Goal: Task Accomplishment & Management: Manage account settings

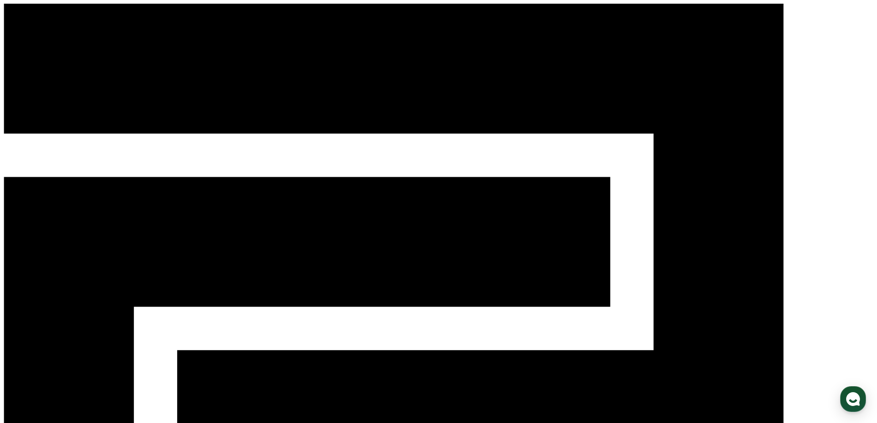
select select "**********"
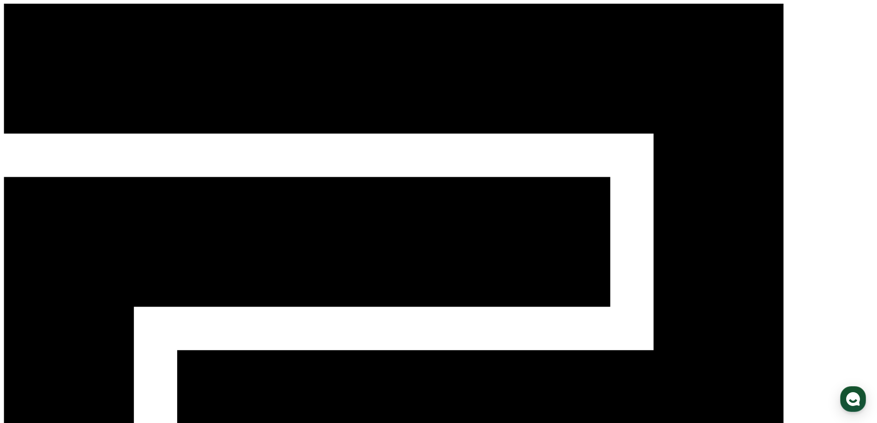
paste input "**********"
type input "**********"
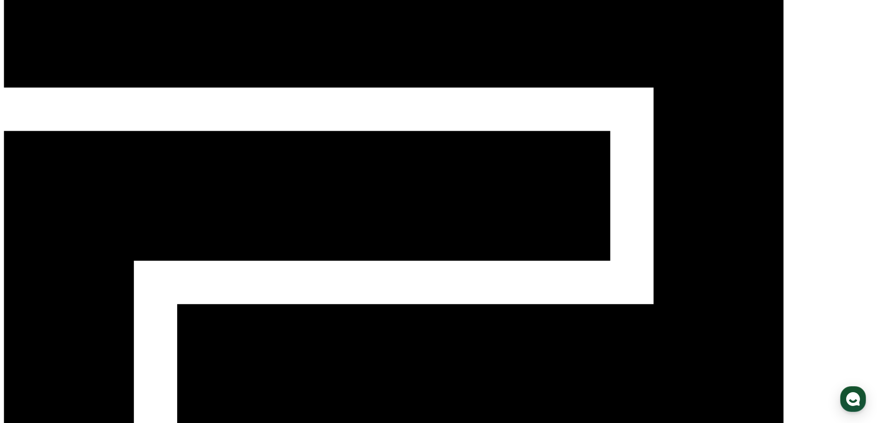
scroll to position [135, 0]
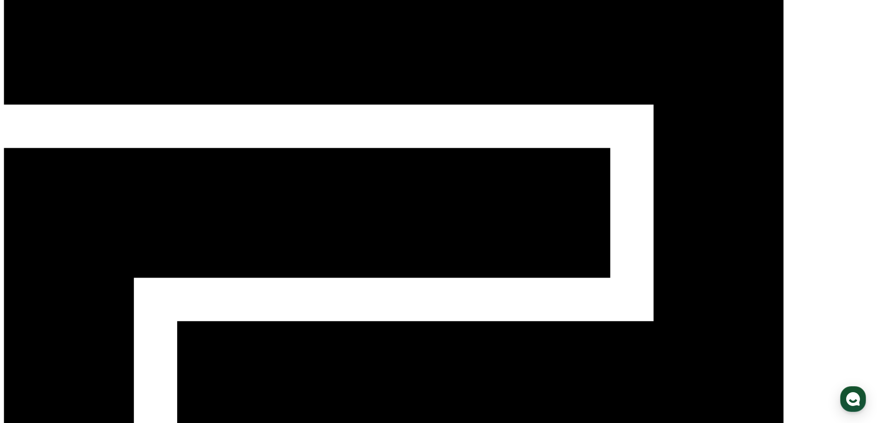
scroll to position [15, 0]
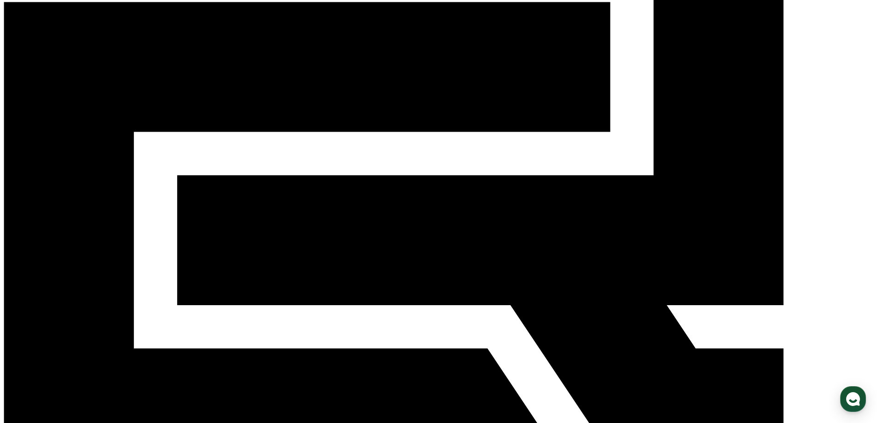
scroll to position [107, 0]
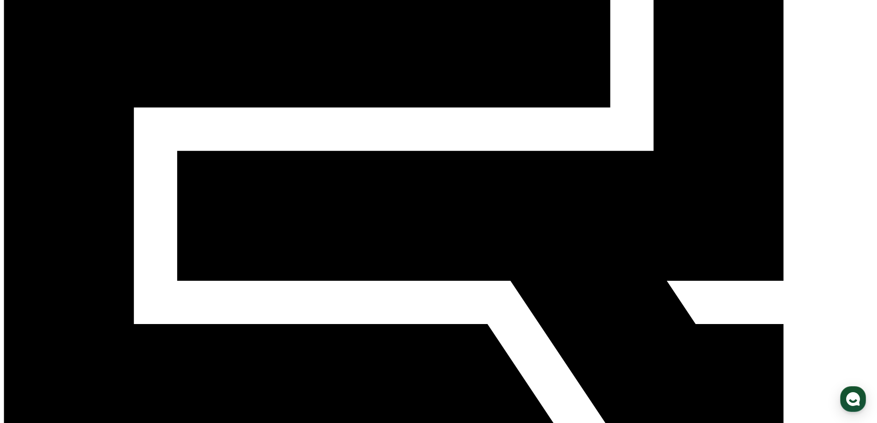
scroll to position [0, 0]
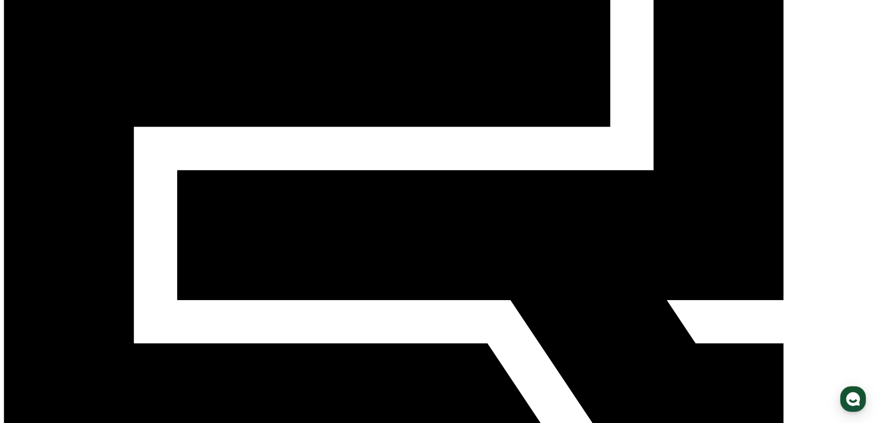
scroll to position [199, 0]
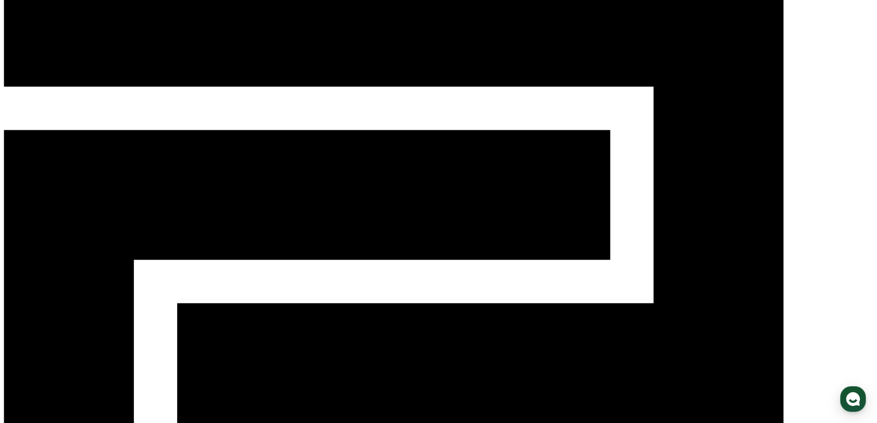
scroll to position [92, 0]
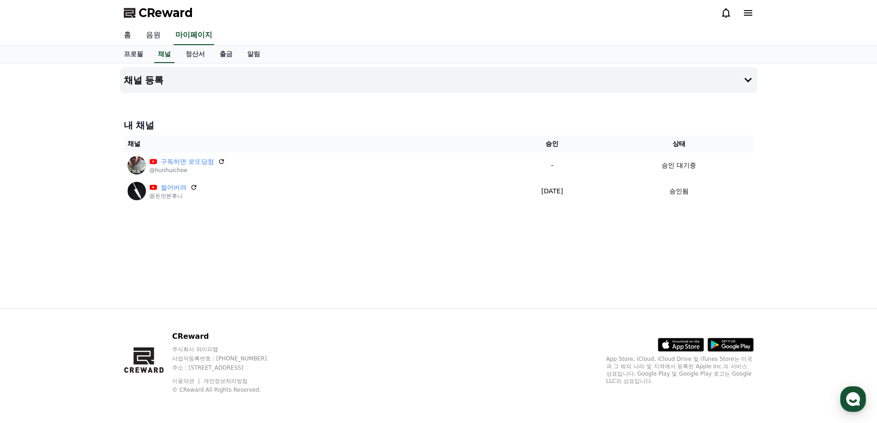
click at [151, 30] on link "음원" at bounding box center [153, 35] width 29 height 19
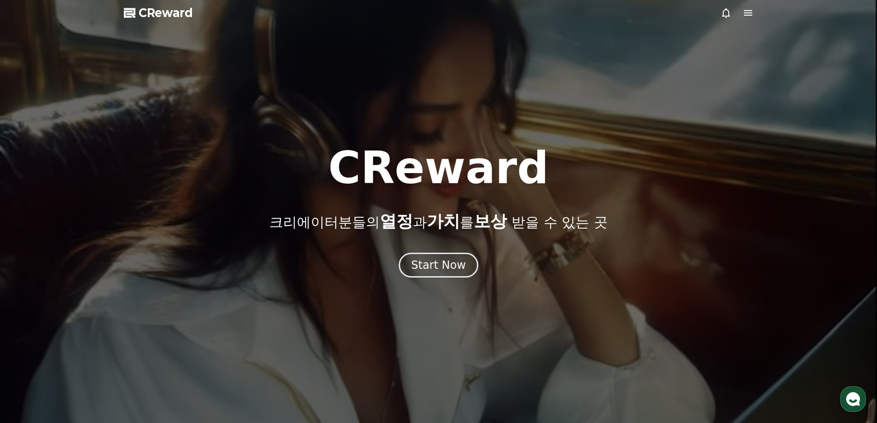
click at [752, 10] on icon at bounding box center [748, 12] width 11 height 11
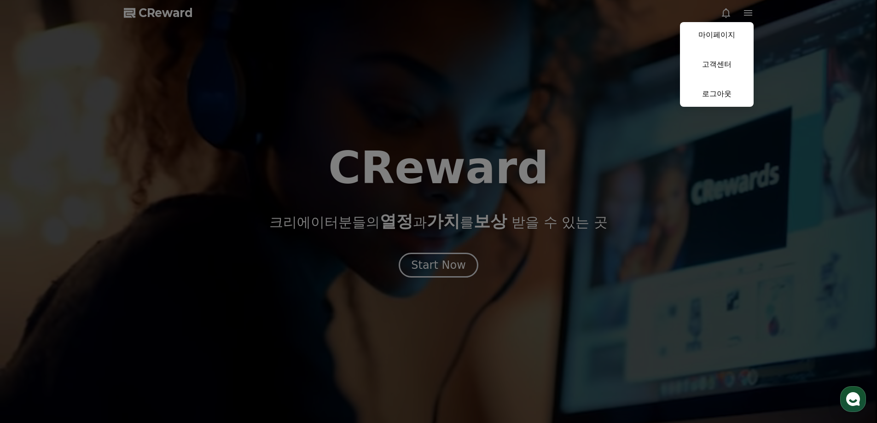
click at [488, 228] on button "close" at bounding box center [438, 211] width 877 height 423
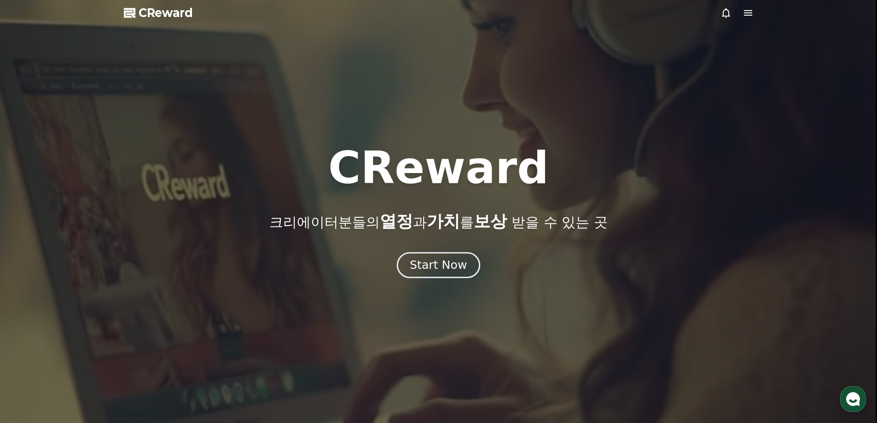
click at [437, 261] on div "Start Now" at bounding box center [438, 265] width 57 height 16
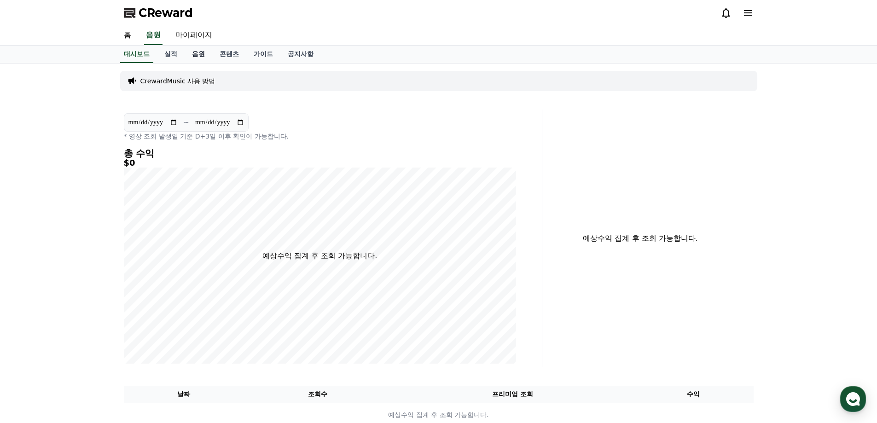
click at [187, 56] on link "음원" at bounding box center [199, 54] width 28 height 17
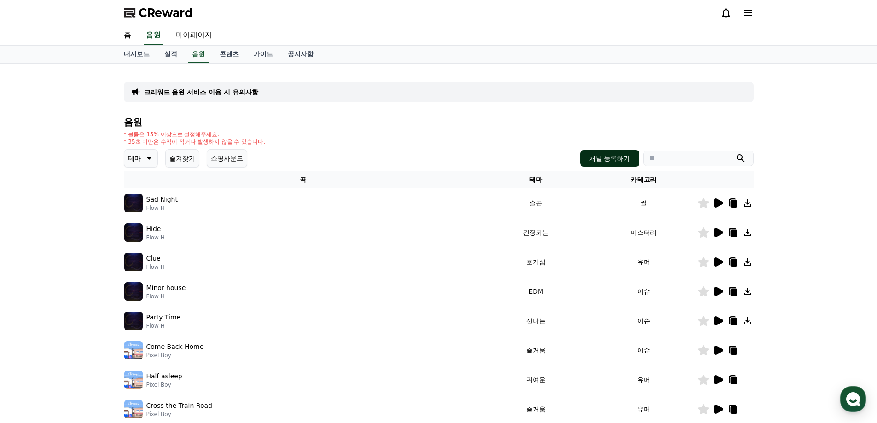
click at [600, 161] on button "채널 등록하기" at bounding box center [609, 158] width 59 height 17
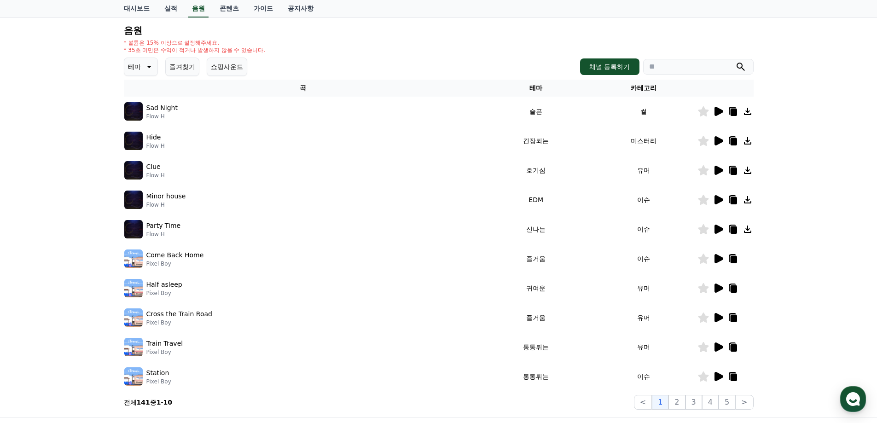
scroll to position [92, 0]
click at [719, 106] on icon at bounding box center [718, 110] width 11 height 11
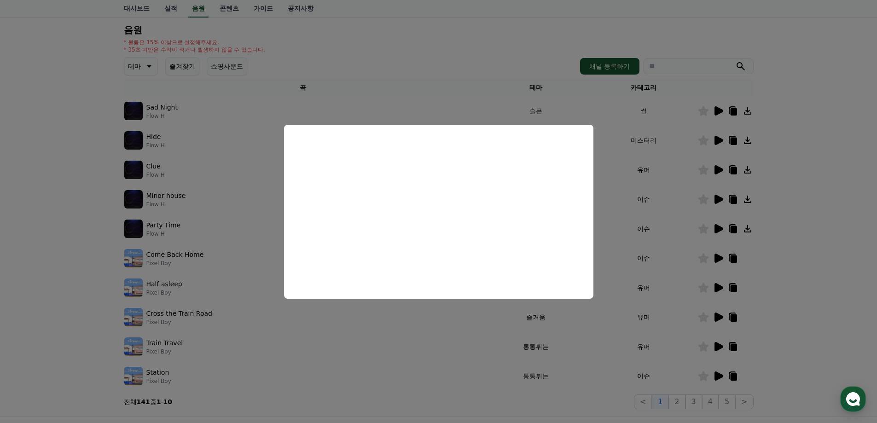
click at [641, 175] on button "close modal" at bounding box center [438, 211] width 877 height 423
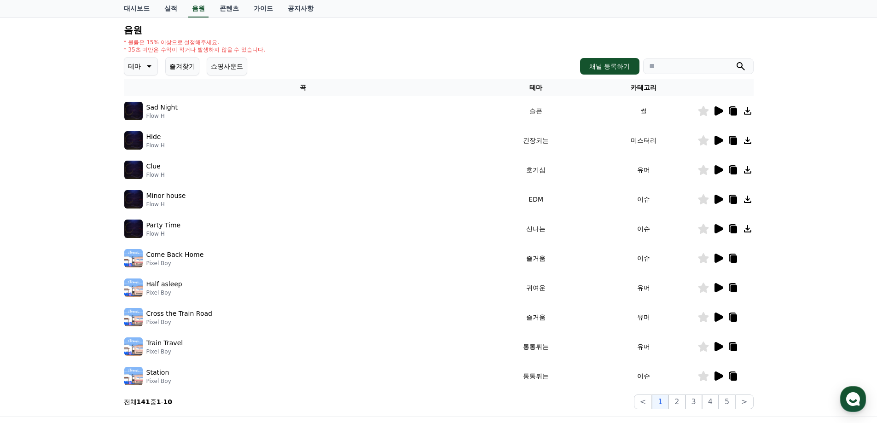
click at [721, 196] on icon at bounding box center [718, 199] width 11 height 11
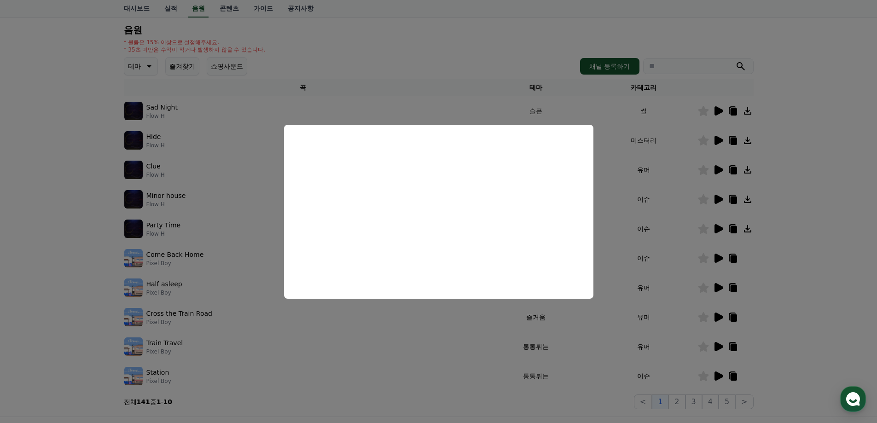
click at [633, 228] on button "close modal" at bounding box center [438, 211] width 877 height 423
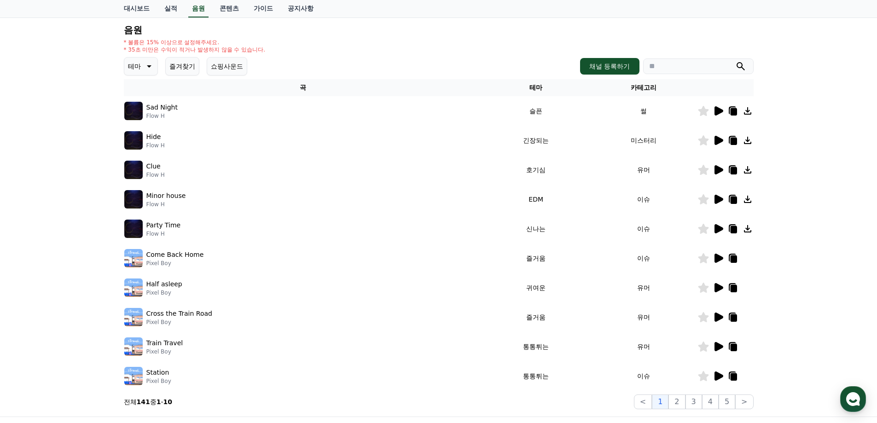
click at [715, 200] on icon at bounding box center [719, 199] width 9 height 9
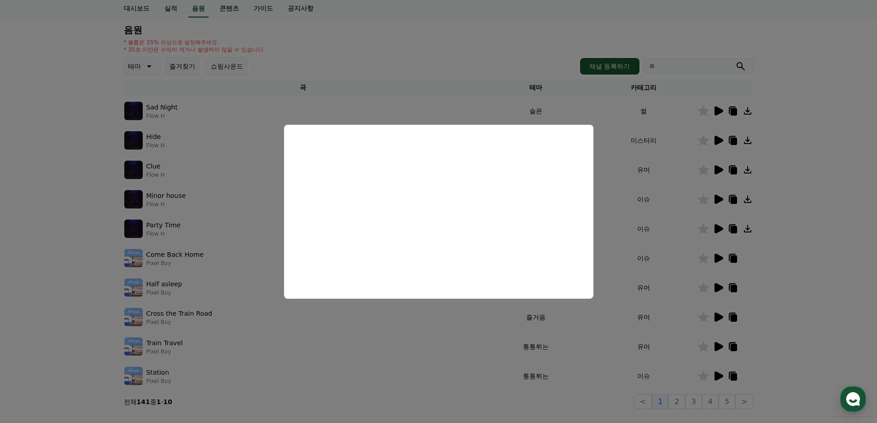
click at [643, 225] on button "close modal" at bounding box center [438, 211] width 877 height 423
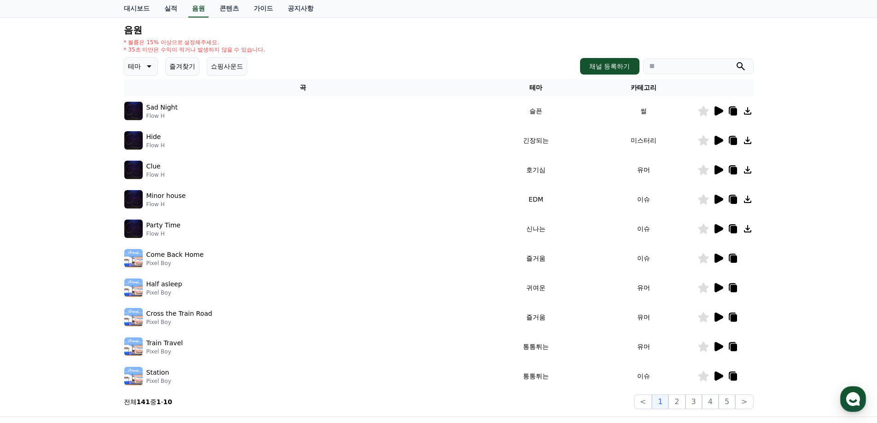
click at [680, 187] on td "이슈" at bounding box center [644, 199] width 108 height 29
click at [718, 144] on icon at bounding box center [719, 140] width 9 height 9
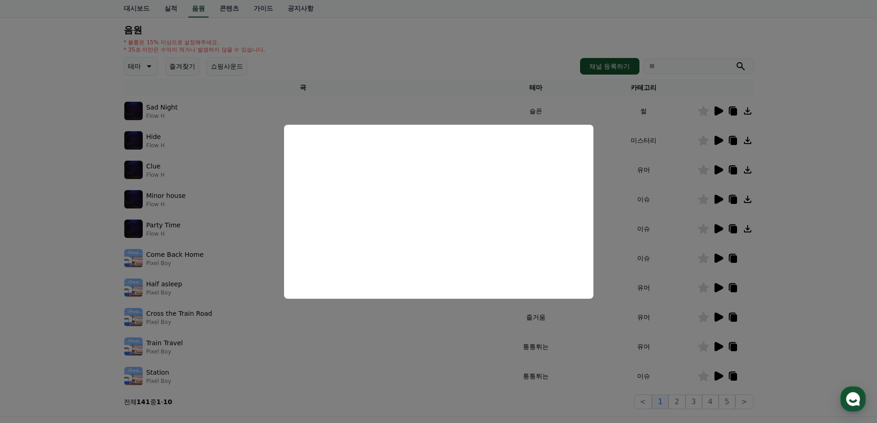
click at [647, 194] on button "close modal" at bounding box center [438, 211] width 877 height 423
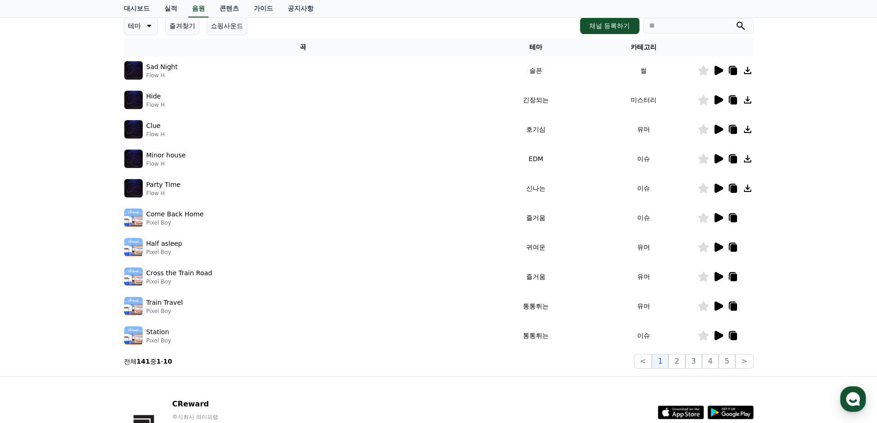
scroll to position [138, 0]
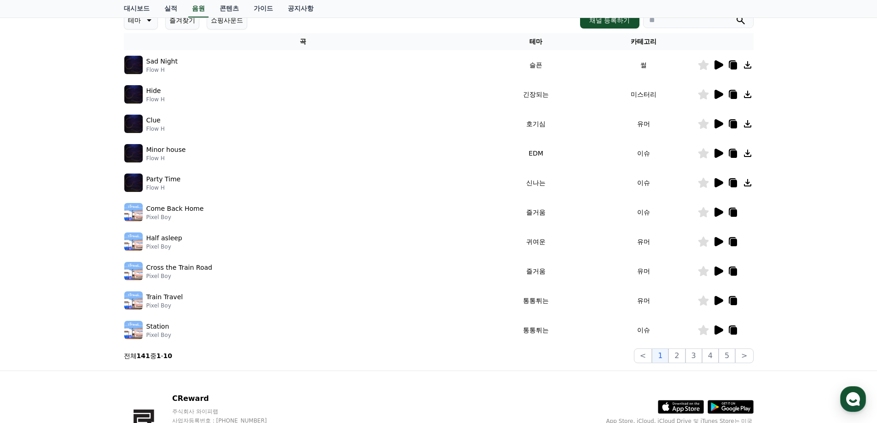
click at [721, 212] on icon at bounding box center [719, 212] width 9 height 9
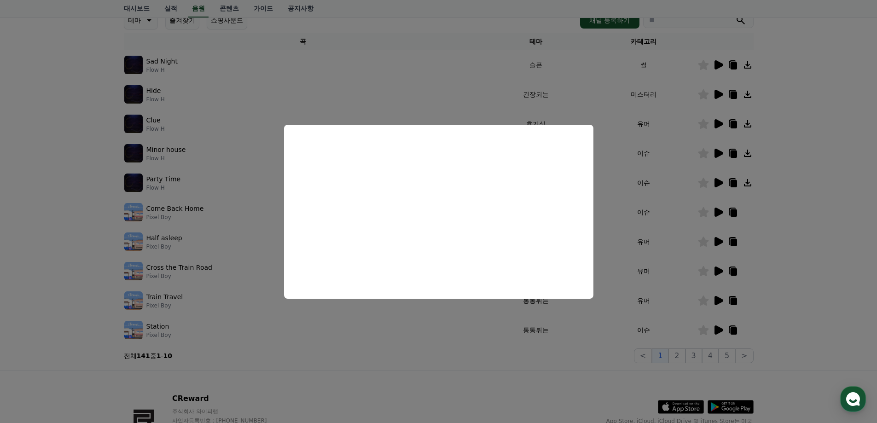
click at [637, 169] on button "close modal" at bounding box center [438, 211] width 877 height 423
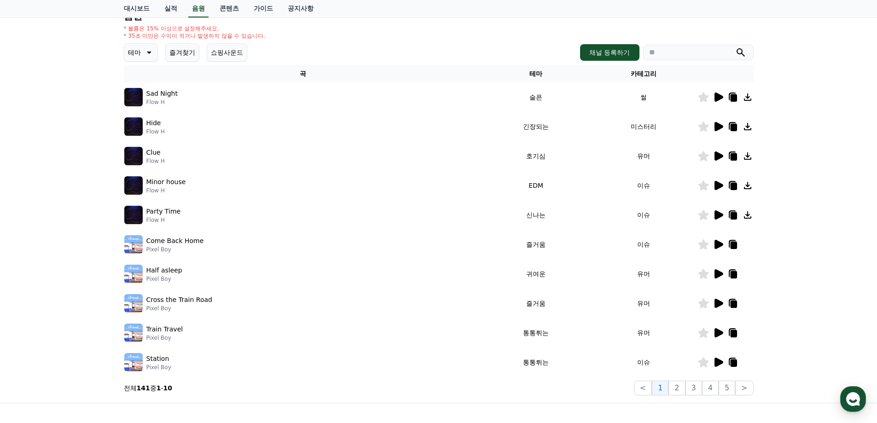
scroll to position [92, 0]
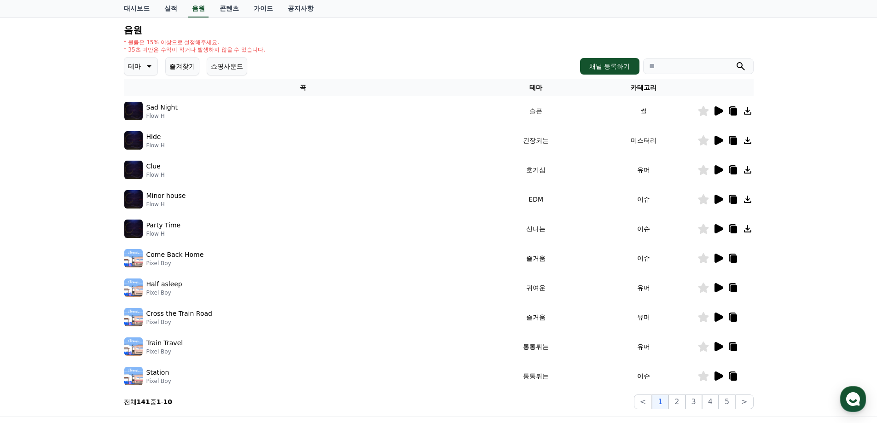
click at [673, 68] on input "search" at bounding box center [698, 66] width 110 height 16
type input "*"
type input "***"
click at [720, 349] on icon at bounding box center [718, 346] width 11 height 11
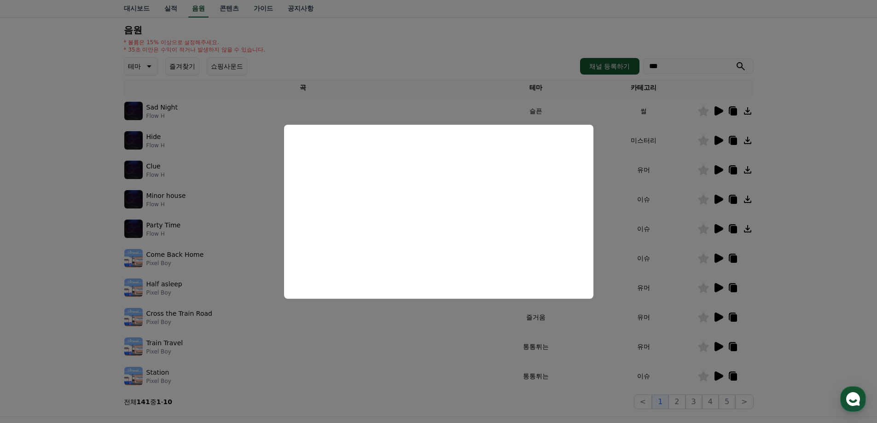
click at [632, 196] on button "close modal" at bounding box center [438, 211] width 877 height 423
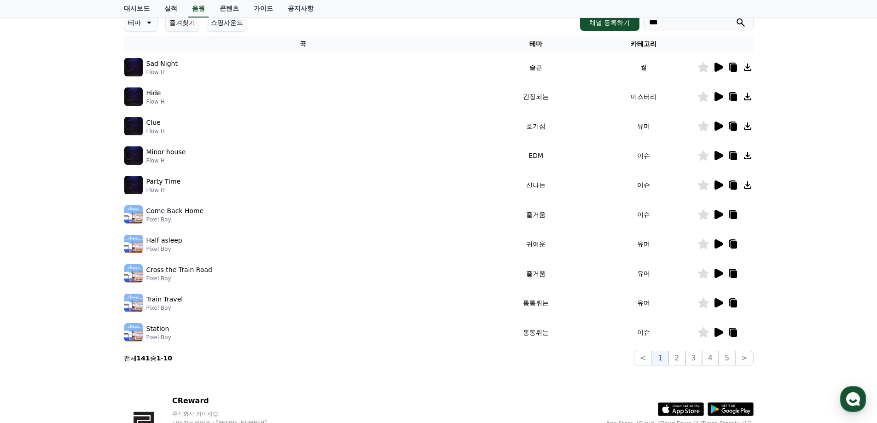
scroll to position [184, 0]
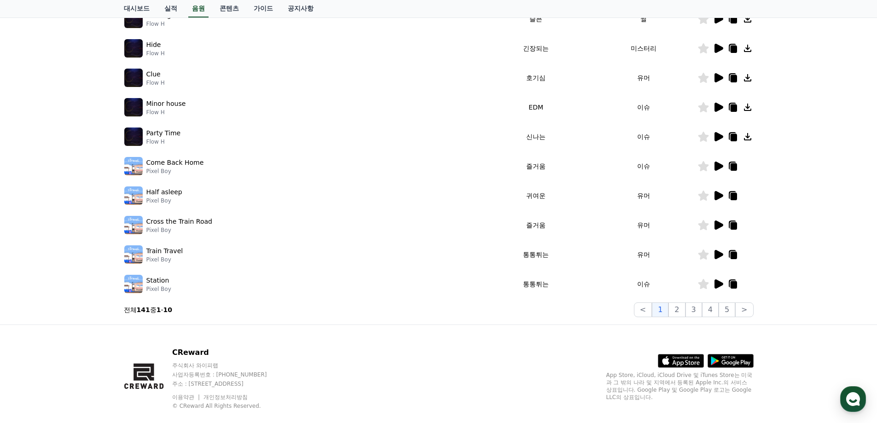
click at [720, 282] on icon at bounding box center [719, 283] width 9 height 9
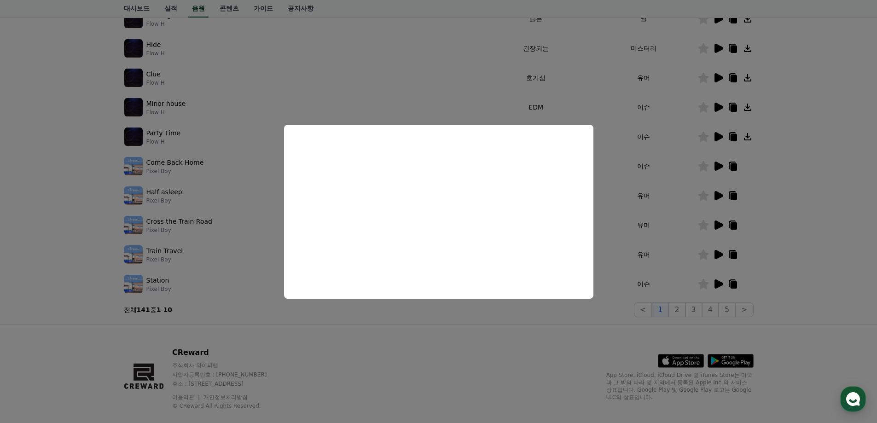
click at [649, 215] on button "close modal" at bounding box center [438, 211] width 877 height 423
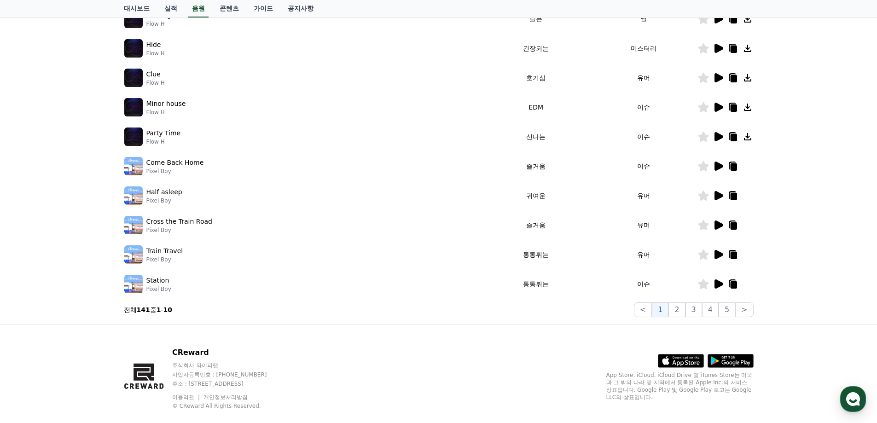
click at [735, 282] on icon at bounding box center [733, 284] width 6 height 7
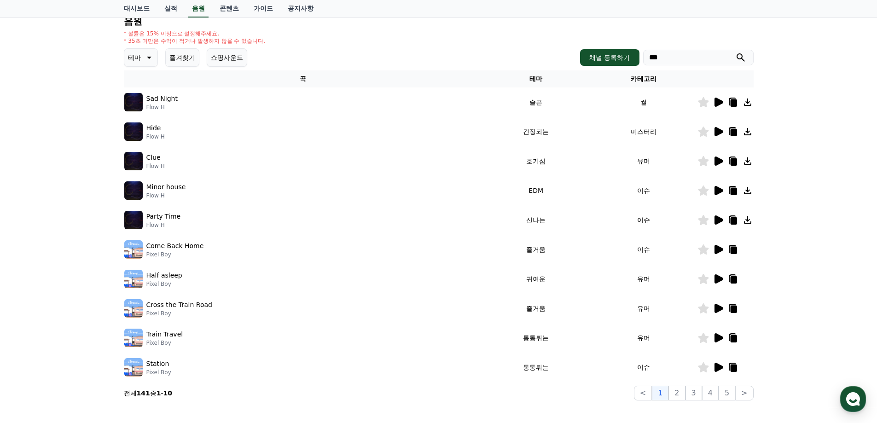
scroll to position [200, 0]
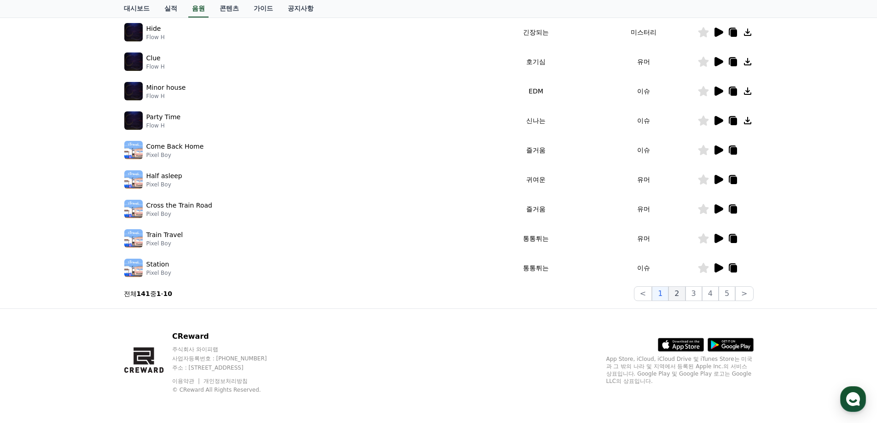
click at [679, 292] on button "2" at bounding box center [676, 293] width 17 height 15
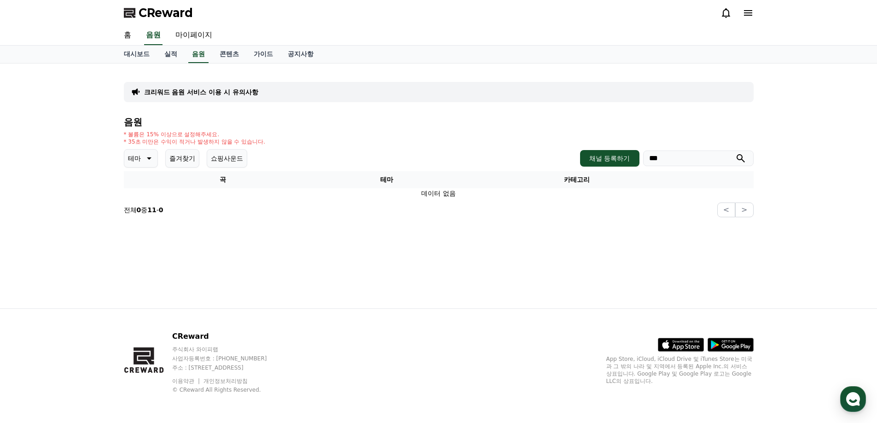
drag, startPoint x: 433, startPoint y: 248, endPoint x: 444, endPoint y: 243, distance: 12.4
click at [433, 248] on div "크리워드 음원 서비스 이용 시 유의사항 음원 * 볼륨은 15% 이상으로 설정해주세요. * 35초 미만은 수익이 적거나 발생하지 않을 수 있습니…" at bounding box center [438, 186] width 645 height 245
drag, startPoint x: 676, startPoint y: 157, endPoint x: 631, endPoint y: 164, distance: 45.7
click at [631, 164] on div "채널 등록하기 ***" at bounding box center [666, 158] width 173 height 17
click at [740, 157] on icon "submit" at bounding box center [740, 158] width 11 height 11
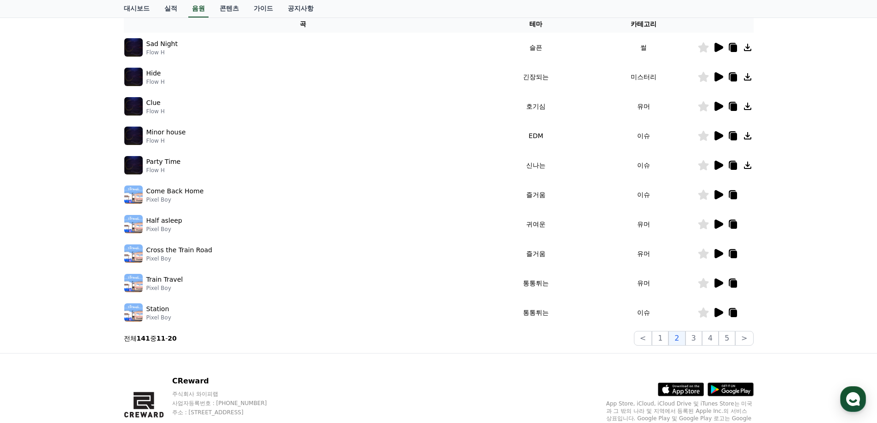
scroll to position [200, 0]
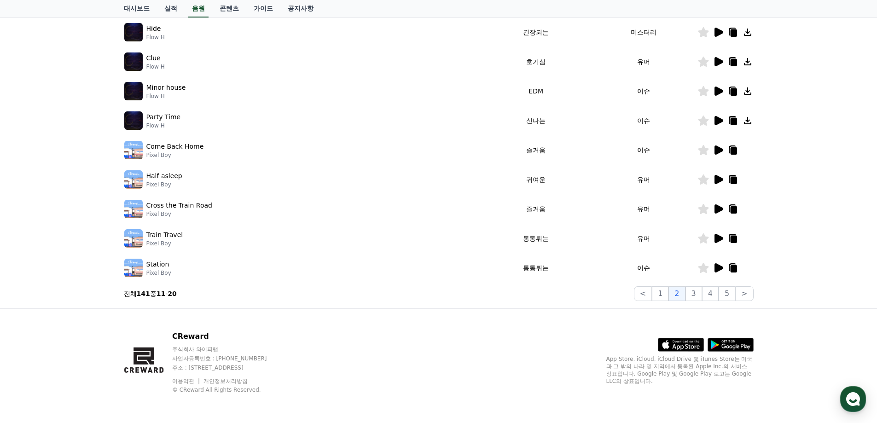
drag, startPoint x: 735, startPoint y: 268, endPoint x: 771, endPoint y: 276, distance: 36.3
click at [771, 276] on div "크리워드 음원 서비스 이용 시 유의사항 음원 * 볼륨은 15% 이상으로 설정해주세요. * 35초 미만은 수익이 적거나 발생하지 않을 수 있습니…" at bounding box center [438, 85] width 877 height 445
click at [733, 267] on icon at bounding box center [733, 268] width 6 height 7
click at [791, 256] on div "크리워드 음원 서비스 이용 시 유의사항 음원 * 볼륨은 15% 이상으로 설정해주세요. * 35초 미만은 수익이 적거나 발생하지 않을 수 있습니…" at bounding box center [438, 85] width 877 height 445
click at [695, 292] on button "3" at bounding box center [694, 293] width 17 height 15
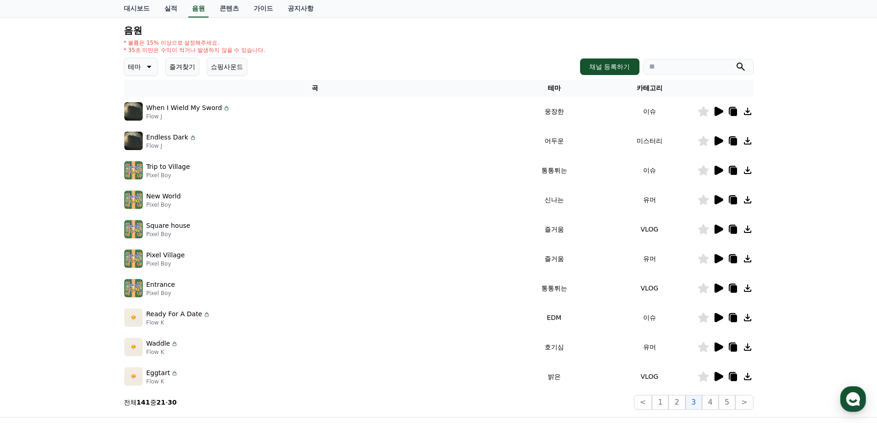
scroll to position [62, 0]
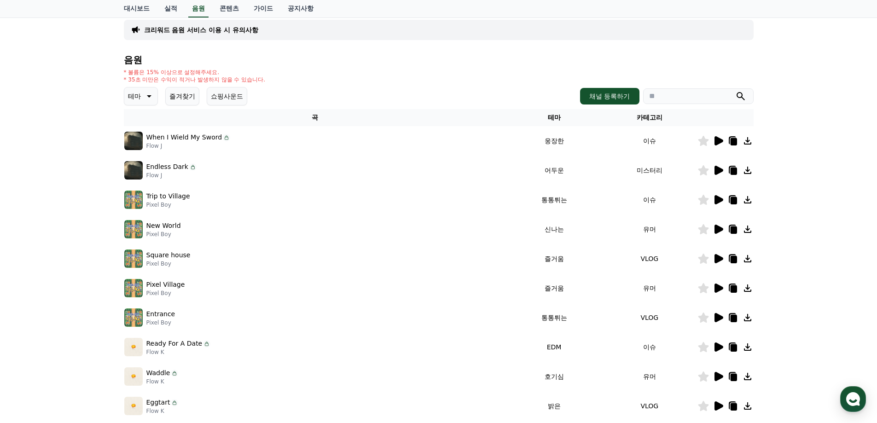
click at [719, 142] on icon at bounding box center [719, 140] width 9 height 9
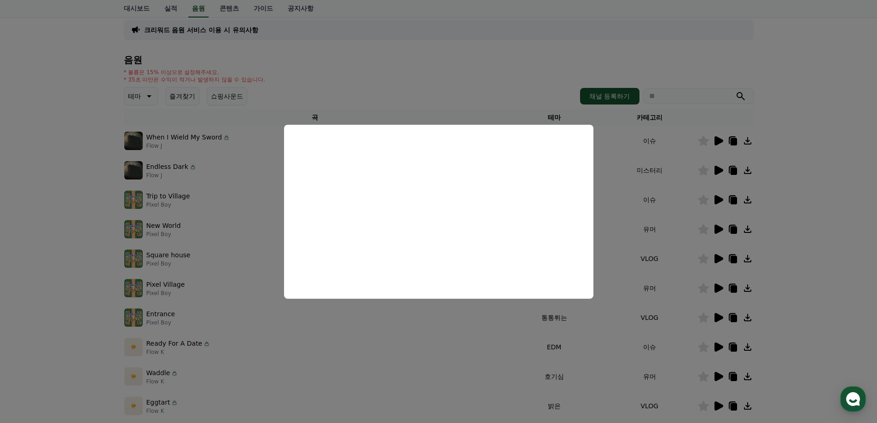
click at [660, 186] on button "close modal" at bounding box center [438, 211] width 877 height 423
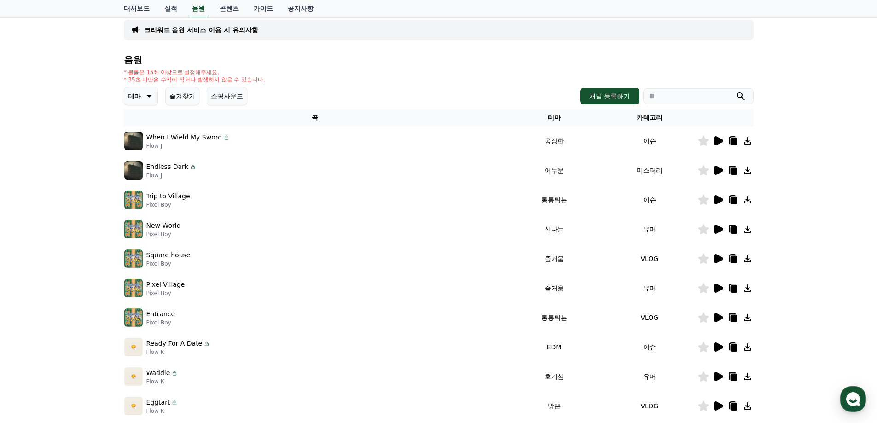
scroll to position [108, 0]
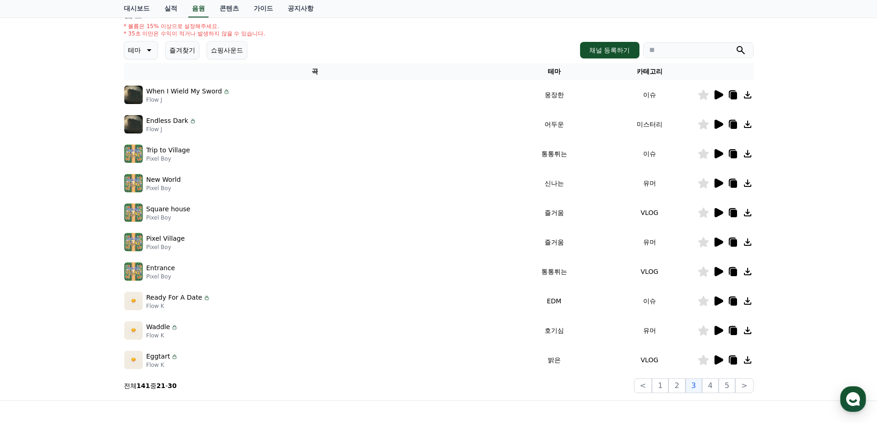
click at [721, 181] on icon at bounding box center [719, 183] width 9 height 9
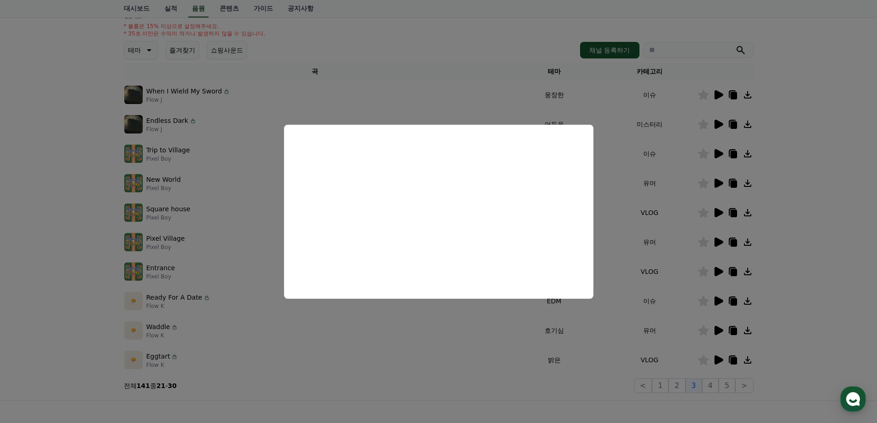
click at [692, 180] on button "close modal" at bounding box center [438, 211] width 877 height 423
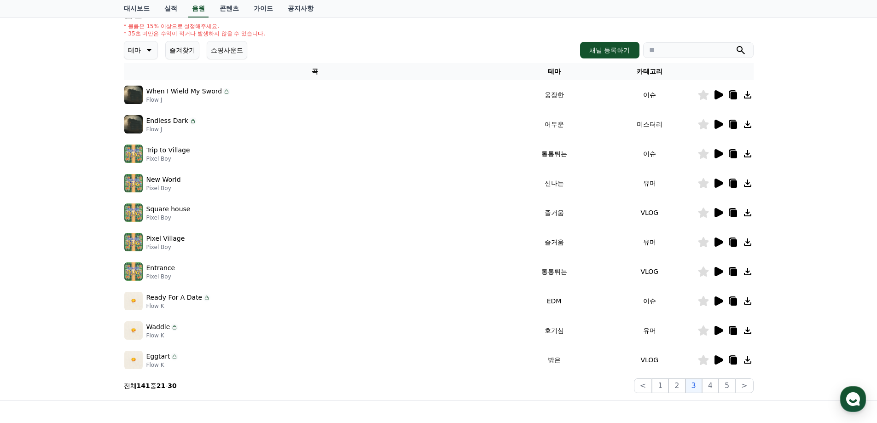
click at [716, 211] on icon at bounding box center [719, 212] width 9 height 9
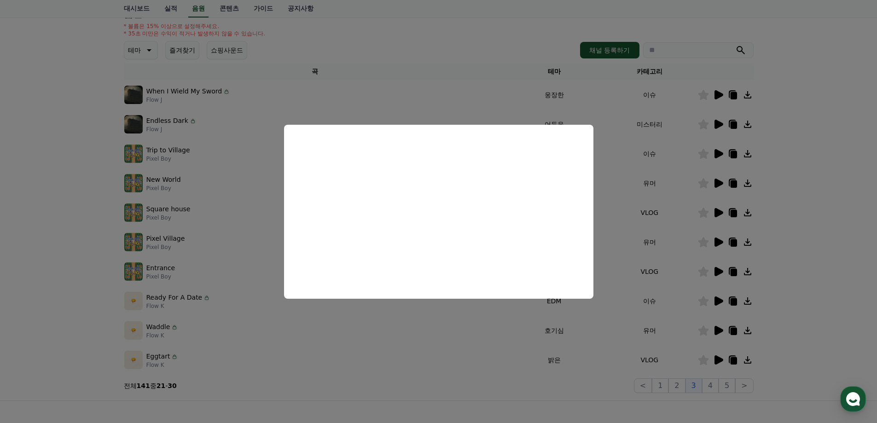
click at [699, 178] on button "close modal" at bounding box center [438, 211] width 877 height 423
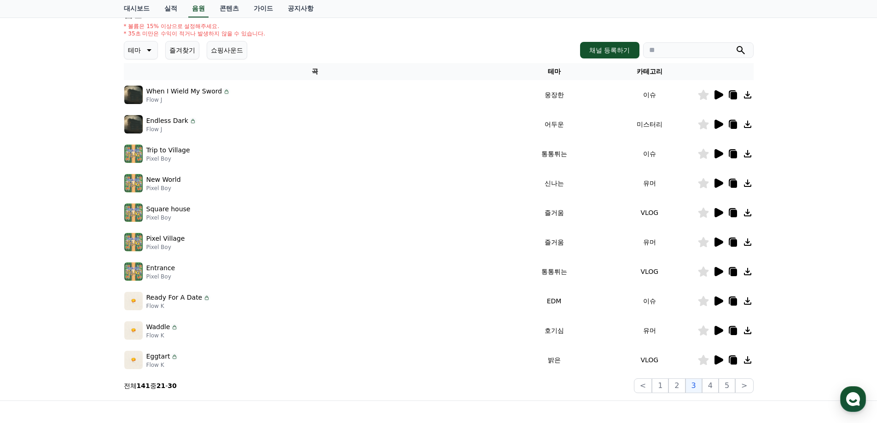
click at [723, 269] on icon at bounding box center [718, 271] width 11 height 11
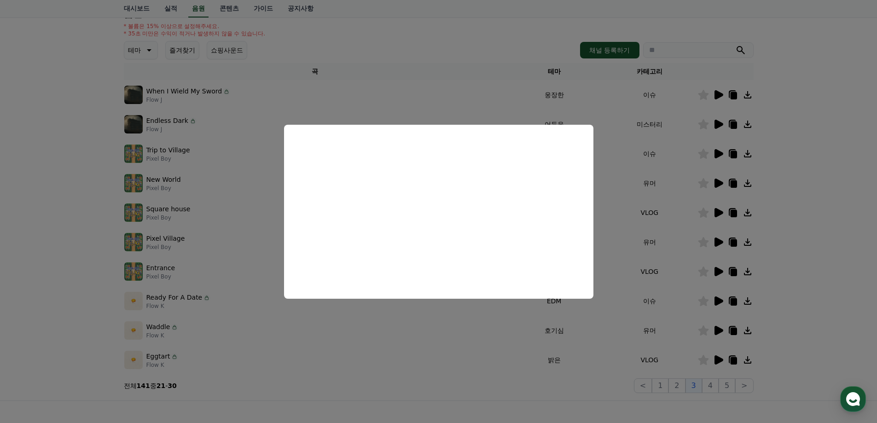
click at [678, 142] on button "close modal" at bounding box center [438, 211] width 877 height 423
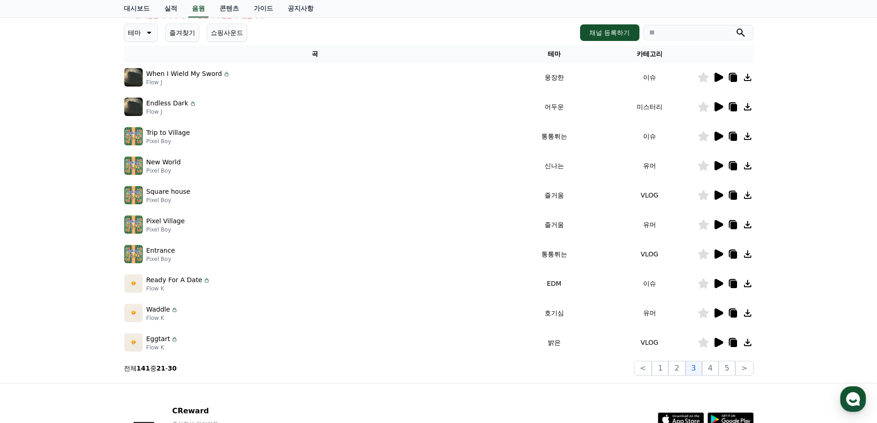
scroll to position [154, 0]
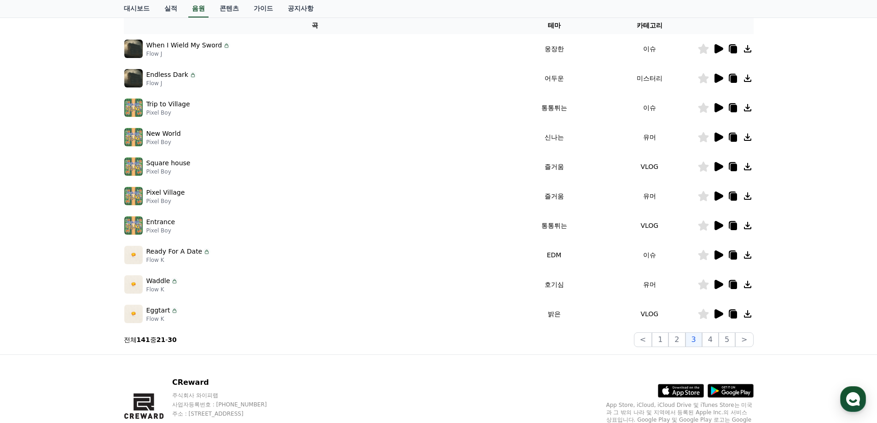
click at [718, 248] on td at bounding box center [725, 254] width 56 height 29
click at [726, 252] on div at bounding box center [725, 255] width 55 height 11
click at [722, 253] on icon at bounding box center [718, 255] width 11 height 11
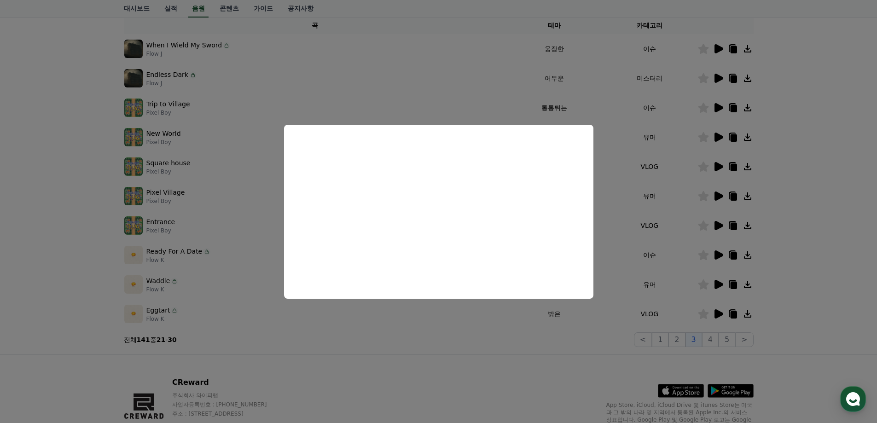
click at [641, 186] on button "close modal" at bounding box center [438, 211] width 877 height 423
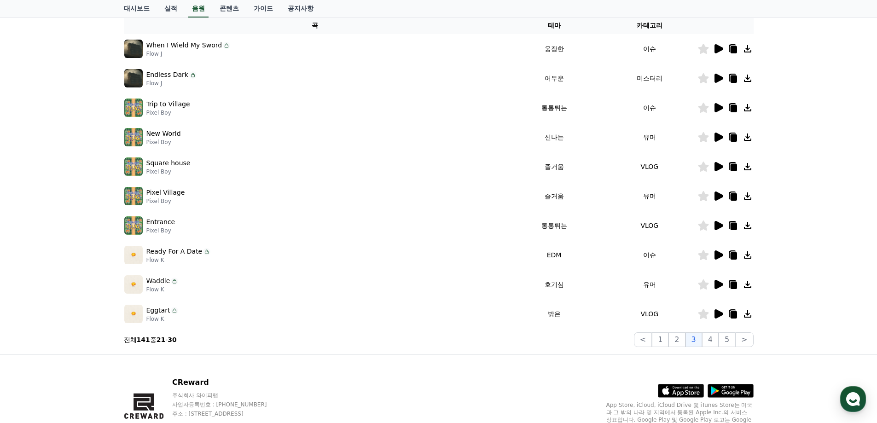
click at [721, 314] on icon at bounding box center [719, 313] width 9 height 9
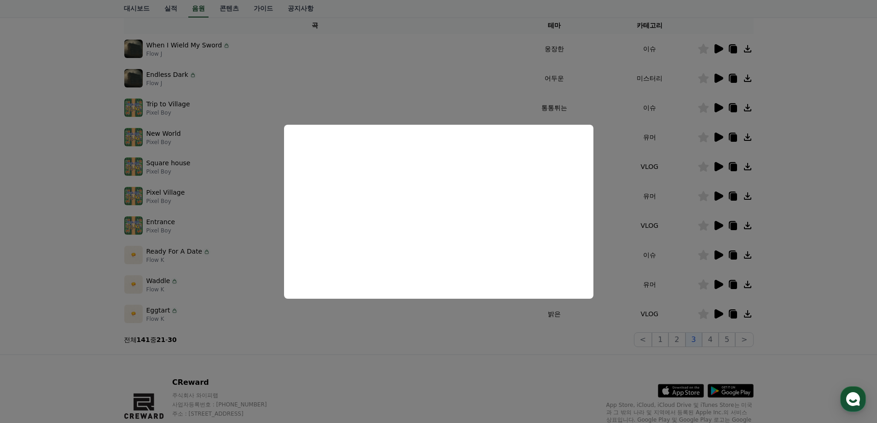
click at [692, 205] on button "close modal" at bounding box center [438, 211] width 877 height 423
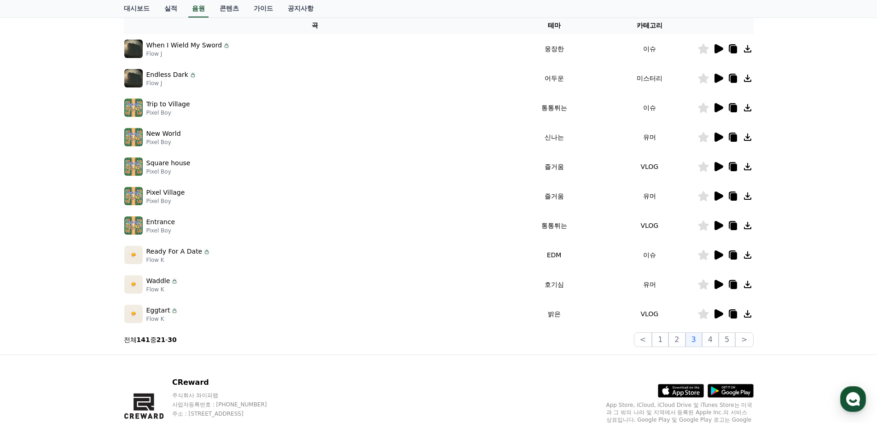
click at [744, 311] on icon at bounding box center [747, 313] width 11 height 11
click at [807, 112] on div "크리워드 음원 서비스 이용 시 유의사항 음원 * 볼륨은 15% 이상으로 설정해주세요. * 35초 미만은 수익이 적거나 발생하지 않을 수 있습니…" at bounding box center [438, 131] width 877 height 445
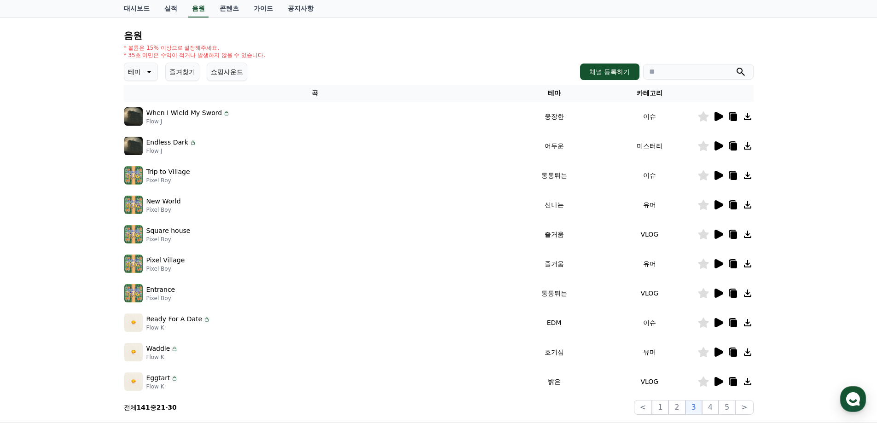
scroll to position [0, 0]
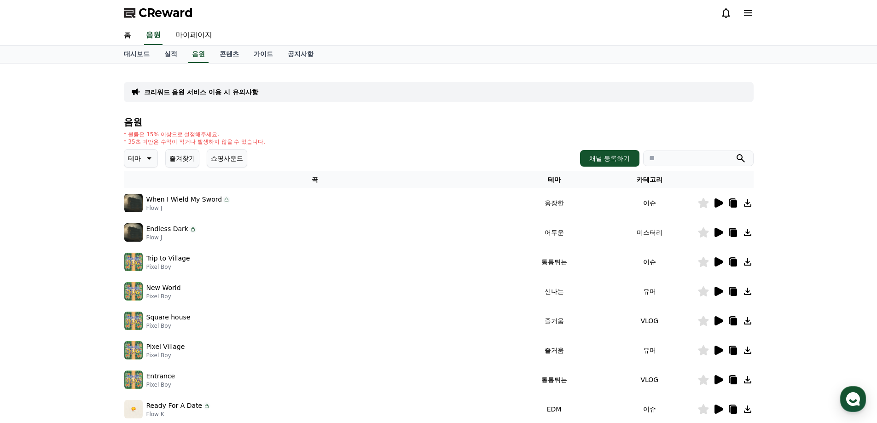
click at [778, 105] on div "크리워드 음원 서비스 이용 시 유의사항 음원 * 볼륨은 15% 이상으로 설정해주세요. * 35초 미만은 수익이 적거나 발생하지 않을 수 있습니…" at bounding box center [438, 286] width 877 height 445
